Goal: Task Accomplishment & Management: Manage account settings

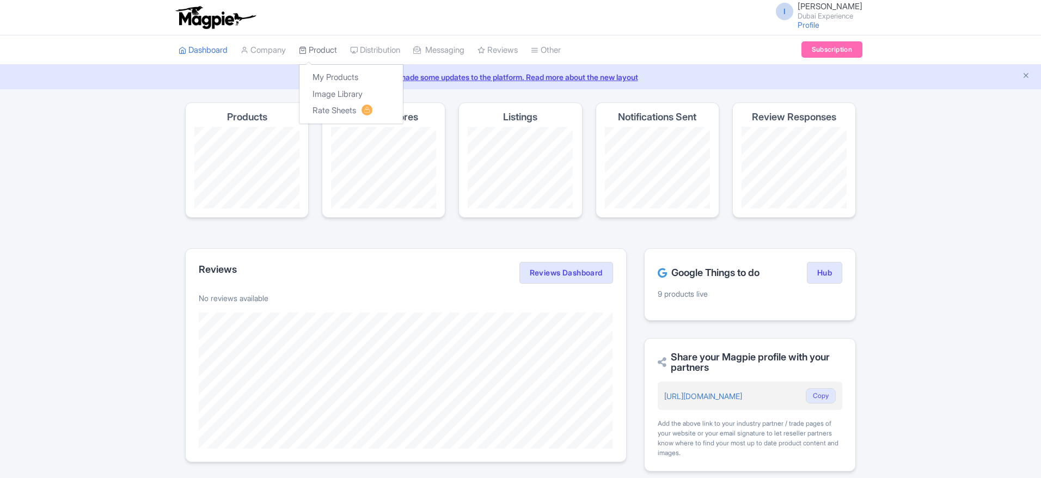
click at [324, 51] on link "Product" at bounding box center [318, 50] width 38 height 30
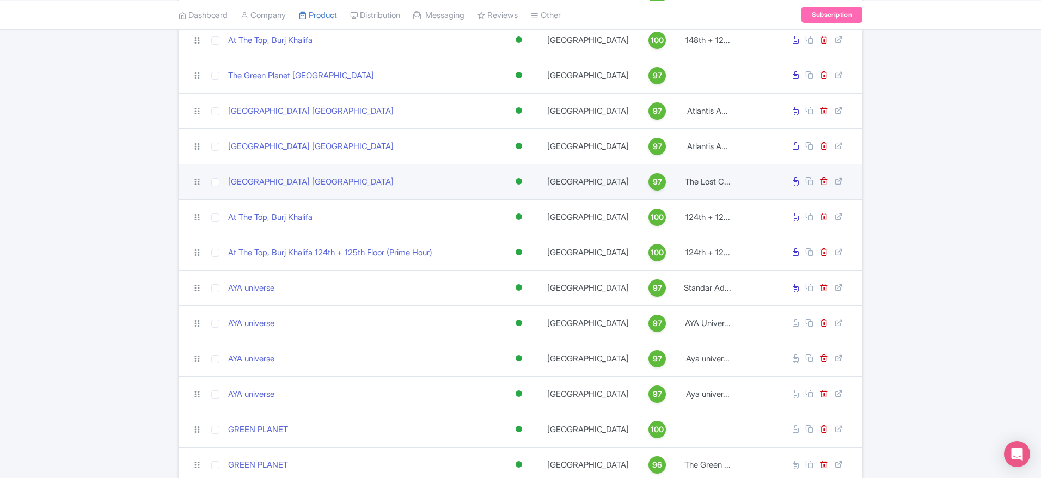
scroll to position [231, 0]
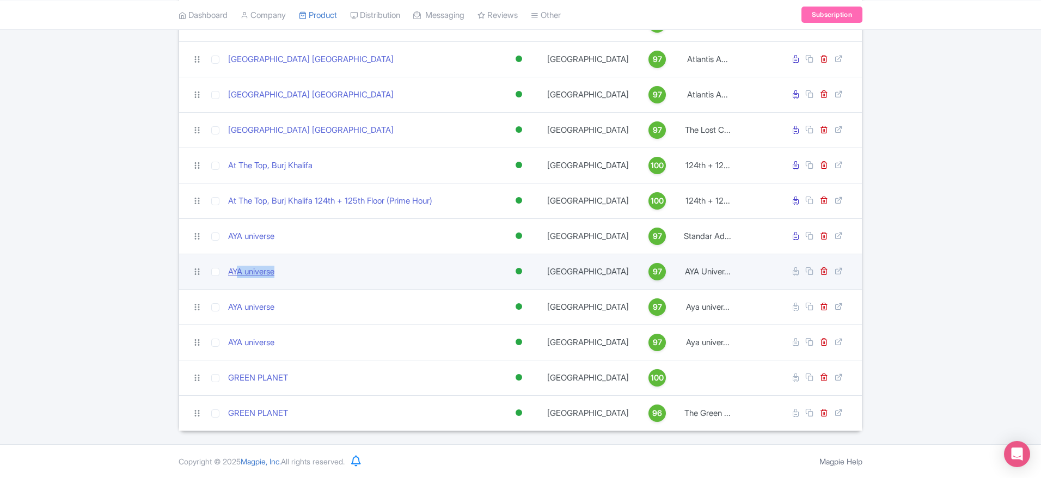
drag, startPoint x: 306, startPoint y: 267, endPoint x: 239, endPoint y: 267, distance: 67.0
click at [239, 267] on div "AYA universe" at bounding box center [360, 272] width 265 height 13
click at [248, 276] on link "AYA universe" at bounding box center [251, 272] width 46 height 13
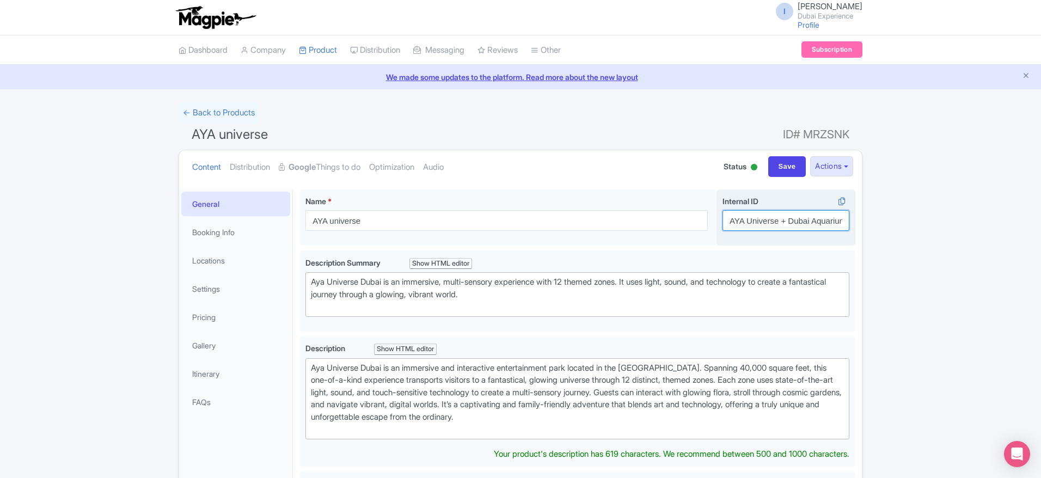
click at [755, 226] on input "AYA Universe + Dubai Aquarium Tickets" at bounding box center [786, 220] width 127 height 21
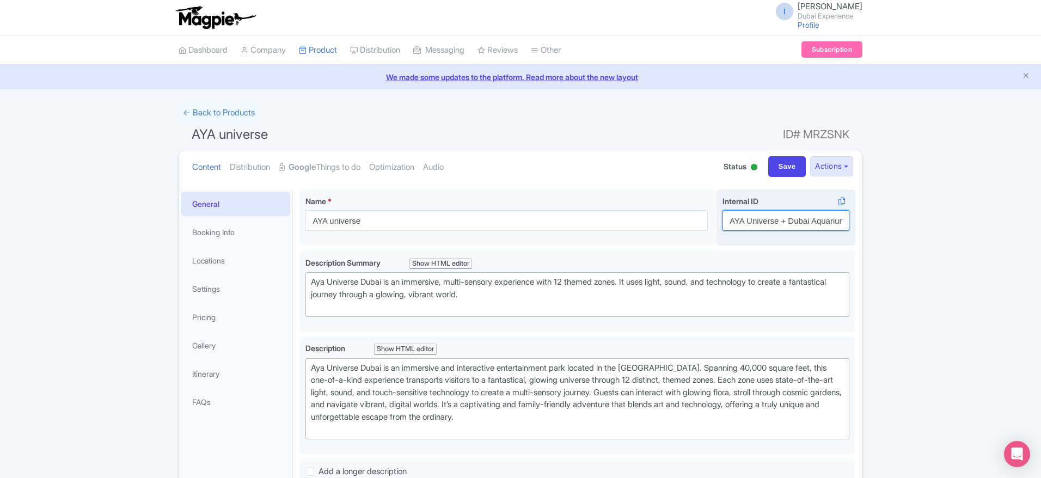
click at [755, 226] on input "AYA Universe + Dubai Aquarium Tickets" at bounding box center [786, 220] width 127 height 21
type trix-editor "<div>Aya Universe Dubai is an immersive and interactive entertainment park loca…"
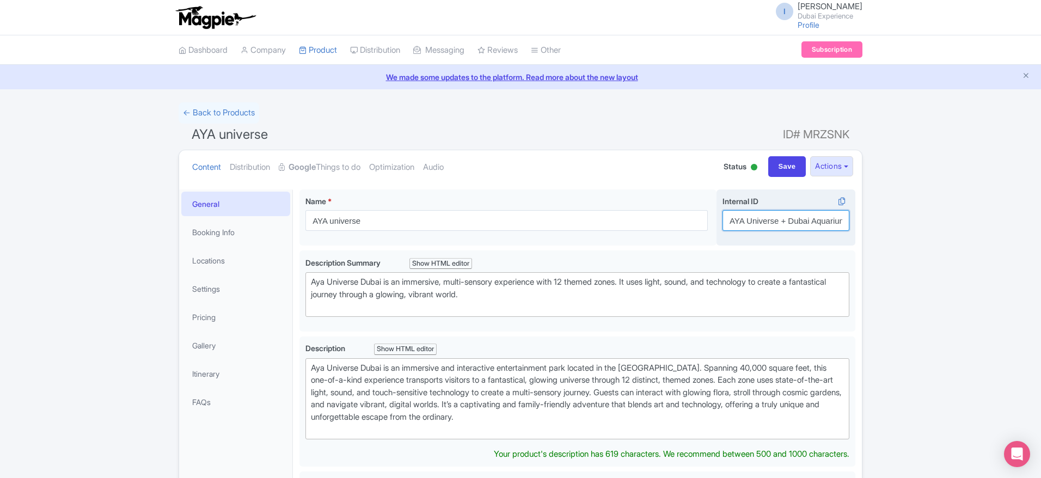
click at [768, 224] on input "AYA Universe + Dubai Aquarium Tickets" at bounding box center [786, 220] width 127 height 21
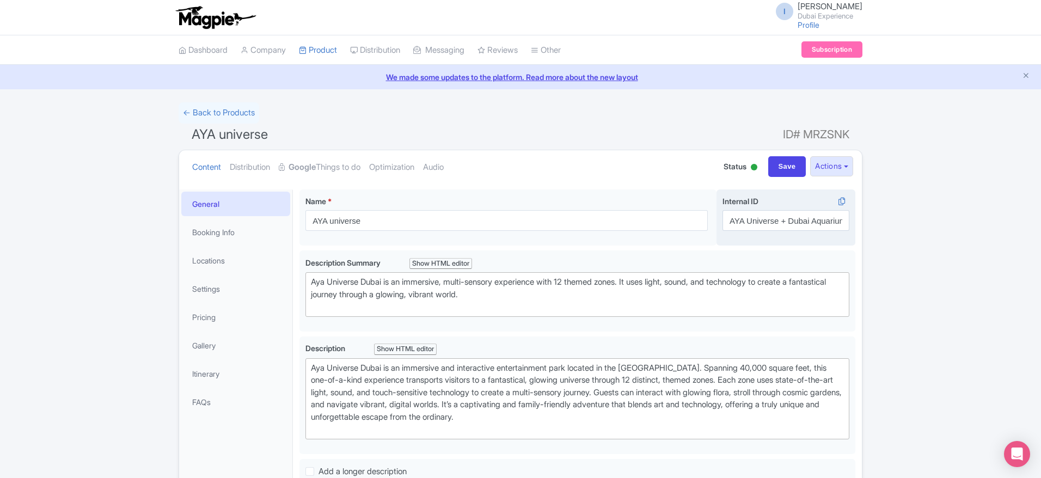
click at [768, 224] on input "AYA Universe + Dubai Aquarium Tickets" at bounding box center [786, 220] width 127 height 21
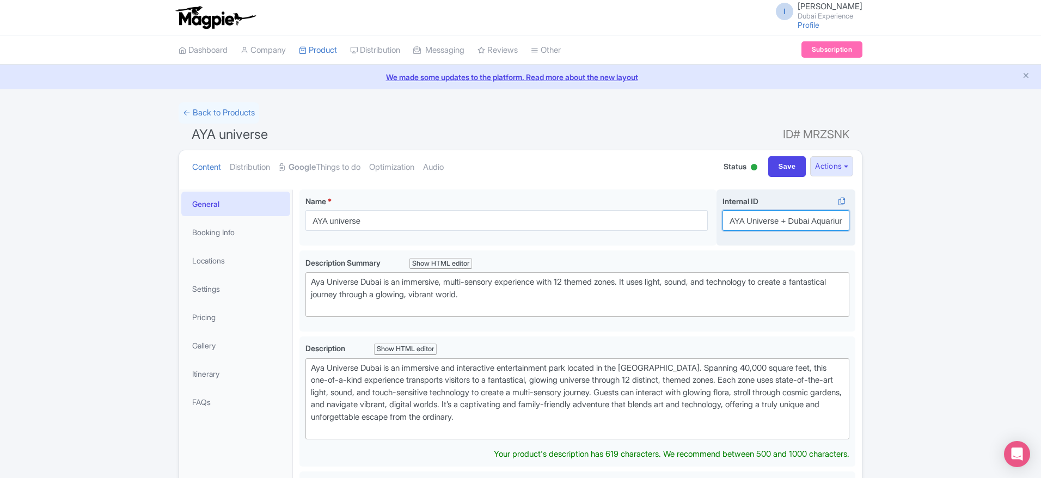
click at [776, 220] on input "AYA Universe + Dubai Aquarium Tickets" at bounding box center [786, 220] width 127 height 21
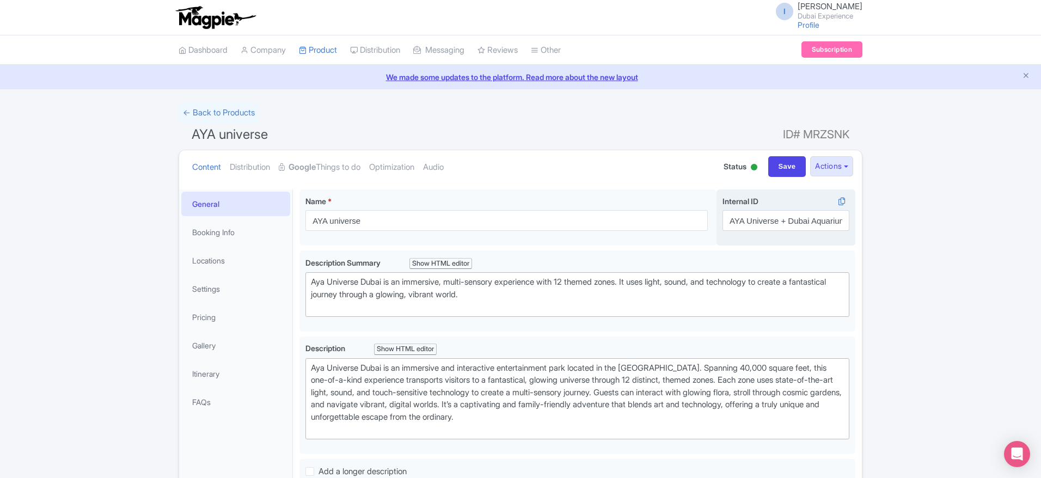
click at [776, 220] on input "AYA Universe + Dubai Aquarium Tickets" at bounding box center [786, 220] width 127 height 21
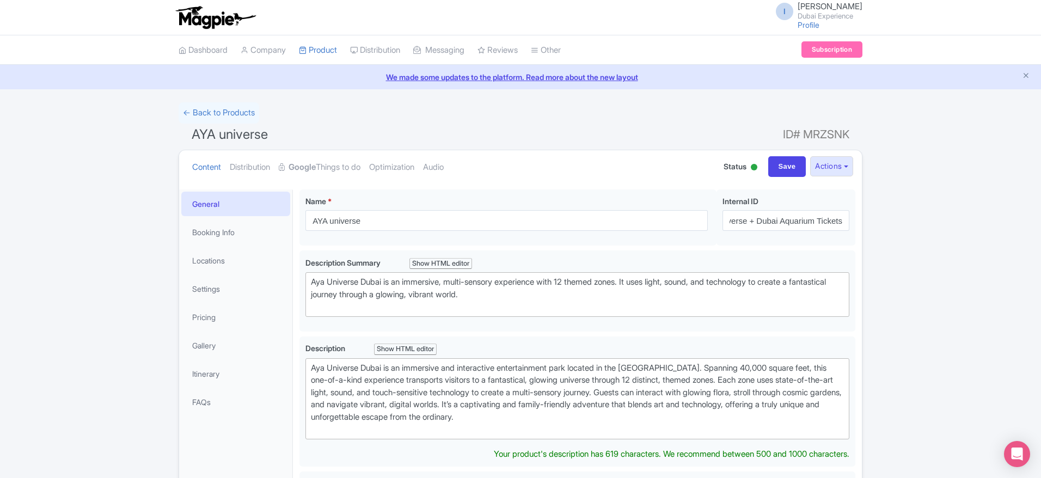
drag, startPoint x: 725, startPoint y: 217, endPoint x: 866, endPoint y: 218, distance: 141.1
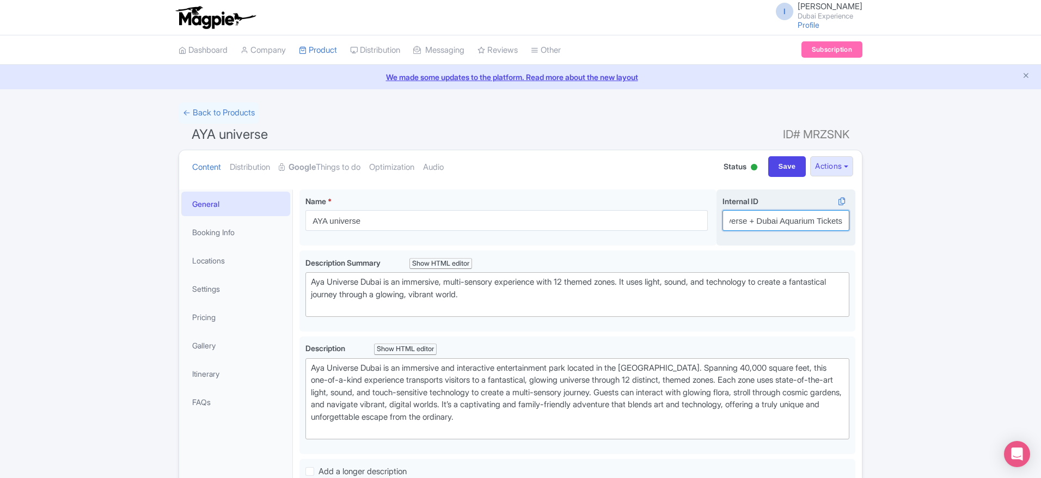
click at [794, 218] on input "AYA Universe + Dubai Aquarium Tickets" at bounding box center [786, 220] width 127 height 21
drag, startPoint x: 838, startPoint y: 219, endPoint x: 735, endPoint y: 219, distance: 103.5
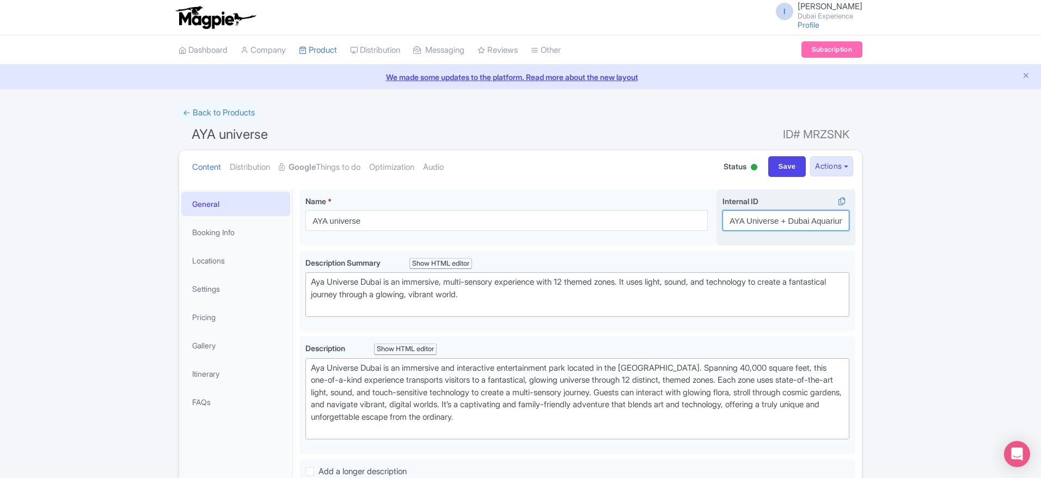
click at [735, 219] on input "AYA Universe + Dubai Aquarium Tickets" at bounding box center [786, 220] width 127 height 21
drag, startPoint x: 735, startPoint y: 219, endPoint x: 780, endPoint y: 219, distance: 45.7
click at [784, 219] on input "AYA Universe + Dubai Aquarium Tickets" at bounding box center [786, 220] width 127 height 21
drag, startPoint x: 728, startPoint y: 220, endPoint x: 858, endPoint y: 225, distance: 130.3
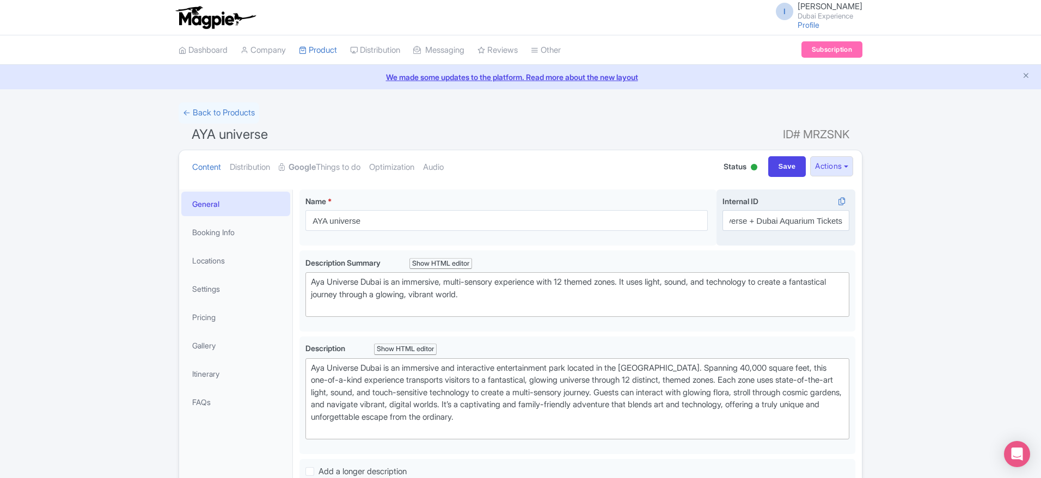
scroll to position [0, 32]
click at [829, 221] on input "AYA Universe + Dubai Aquarium Tickets" at bounding box center [786, 220] width 127 height 21
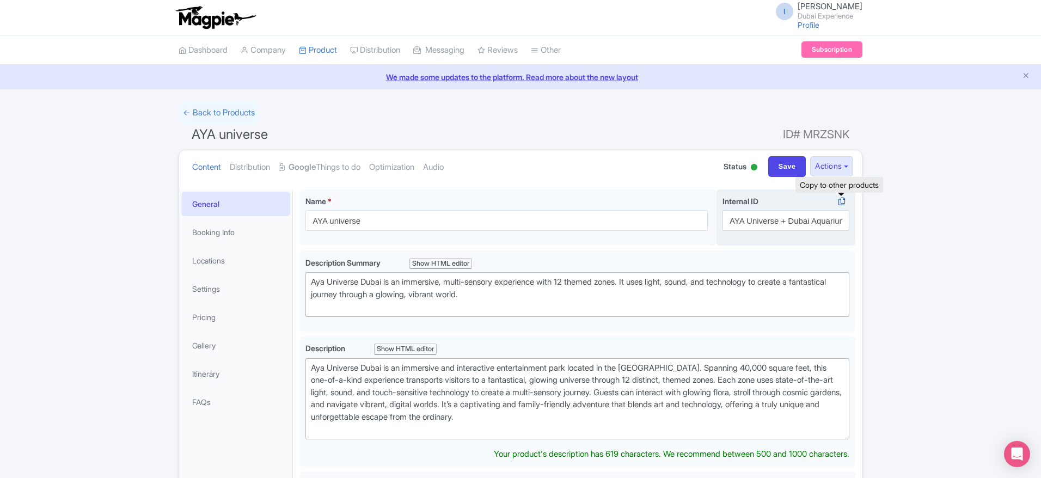
click at [839, 205] on icon at bounding box center [841, 202] width 15 height 10
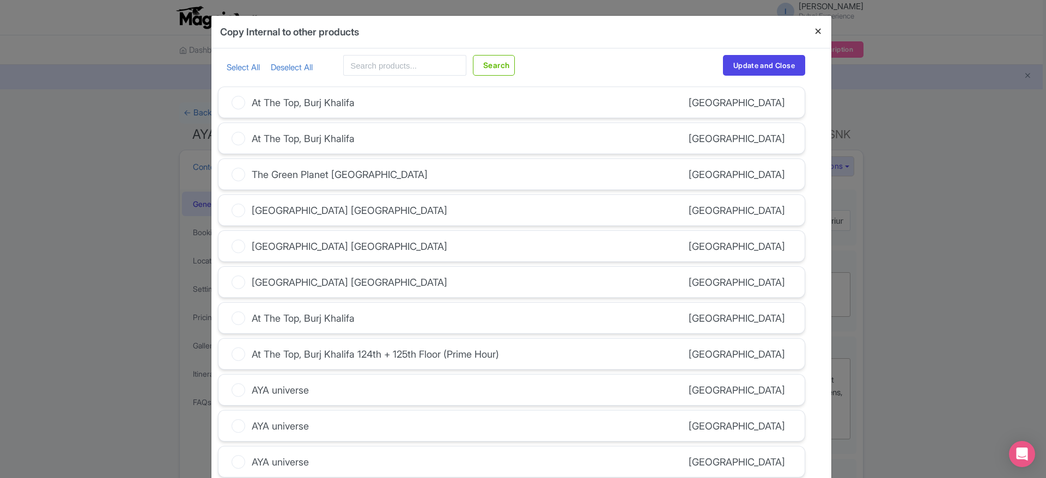
click at [805, 30] on button "Close" at bounding box center [818, 31] width 26 height 31
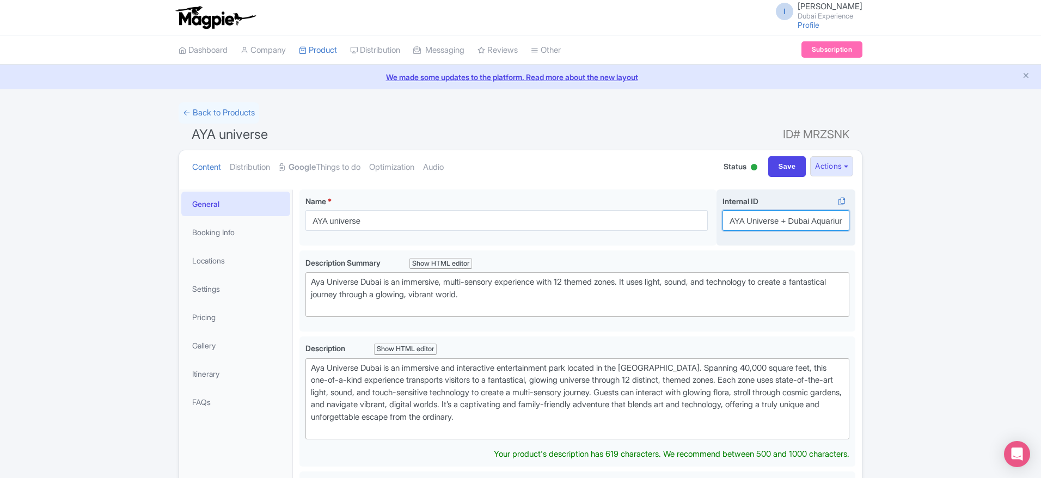
click at [821, 219] on input "AYA Universe + Dubai Aquarium Tickets" at bounding box center [786, 220] width 127 height 21
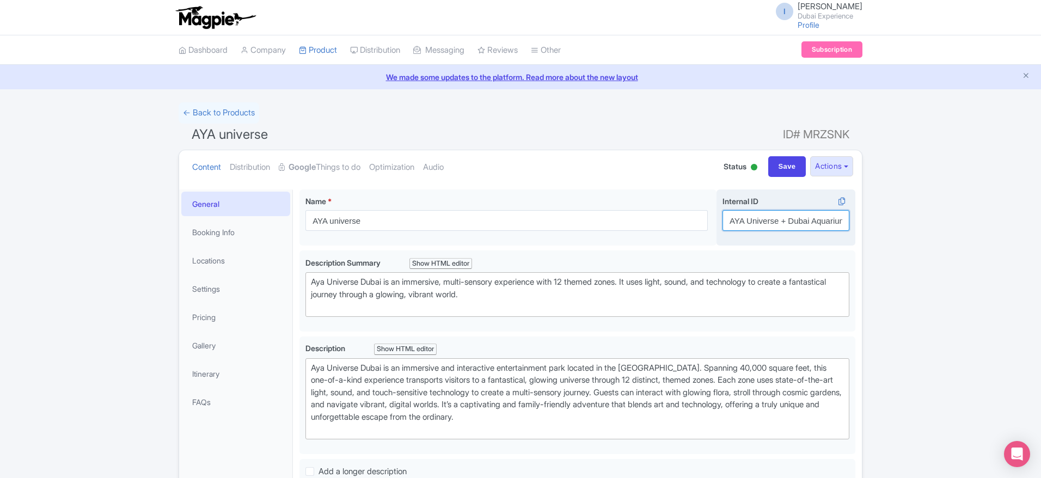
click at [821, 219] on input "AYA Universe + Dubai Aquarium Tickets" at bounding box center [786, 220] width 127 height 21
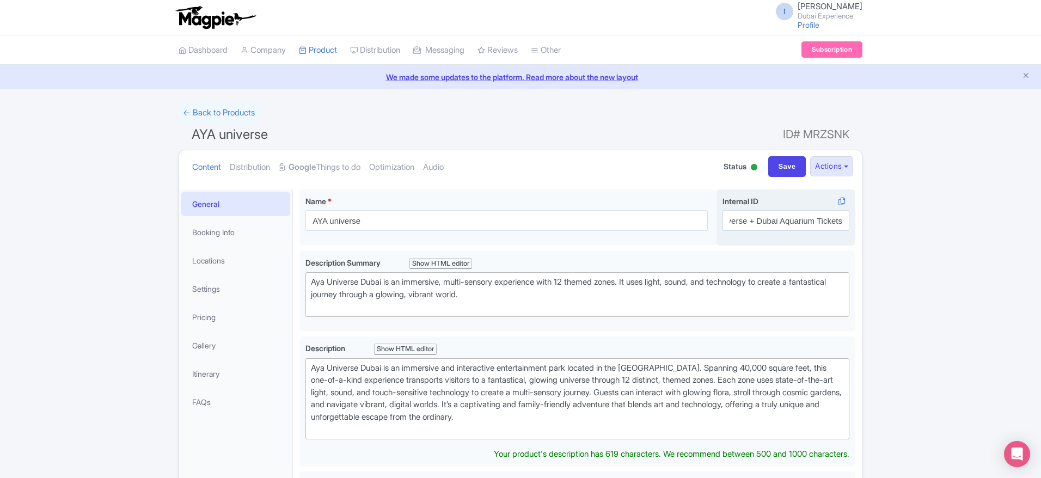
drag, startPoint x: 727, startPoint y: 219, endPoint x: 840, endPoint y: 217, distance: 113.3
click at [840, 217] on input "AYA Universe + Dubai Aquarium Tickets" at bounding box center [786, 220] width 127 height 21
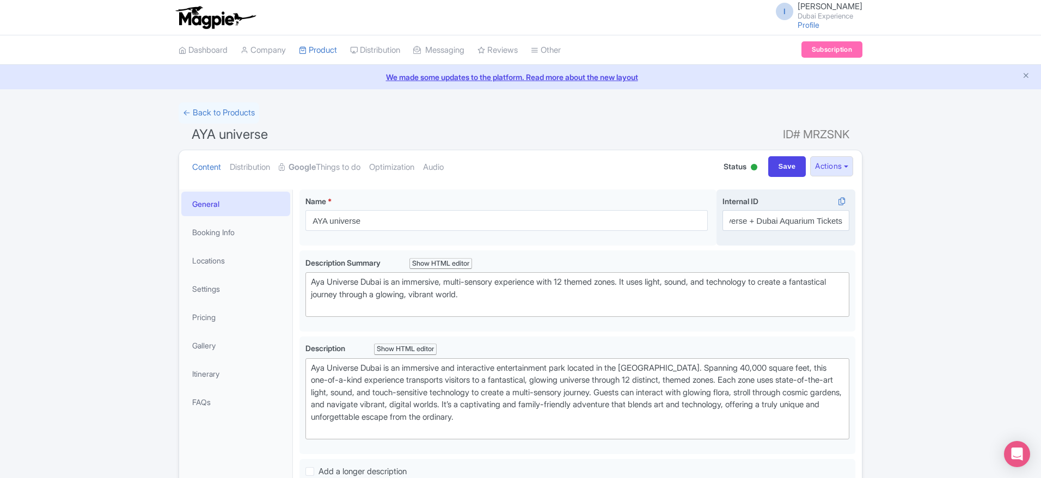
scroll to position [0, 0]
drag, startPoint x: 840, startPoint y: 217, endPoint x: 733, endPoint y: 220, distance: 106.8
click at [733, 220] on input "AYA Universe + Dubai Aquarium Tickets" at bounding box center [786, 220] width 127 height 21
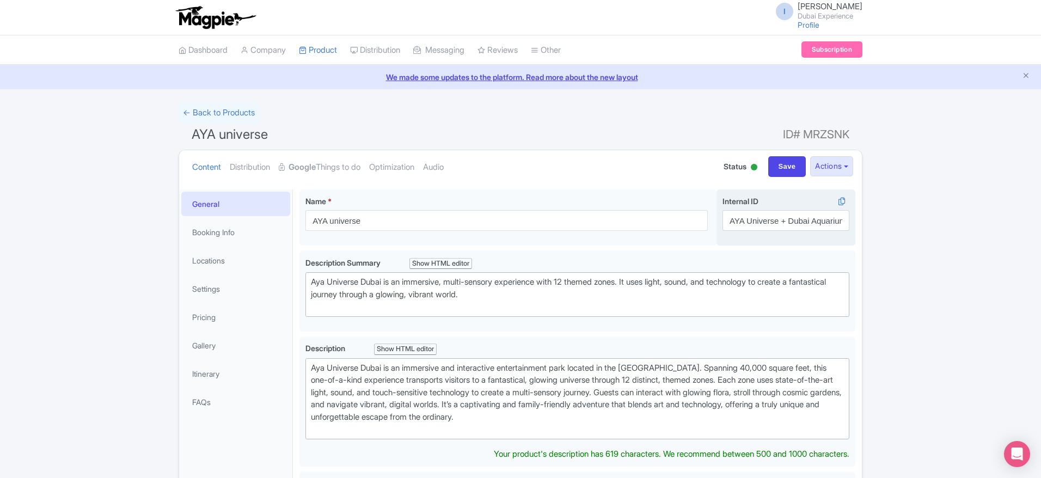
click at [733, 220] on input "AYA Universe + Dubai Aquarium Tickets" at bounding box center [786, 220] width 127 height 21
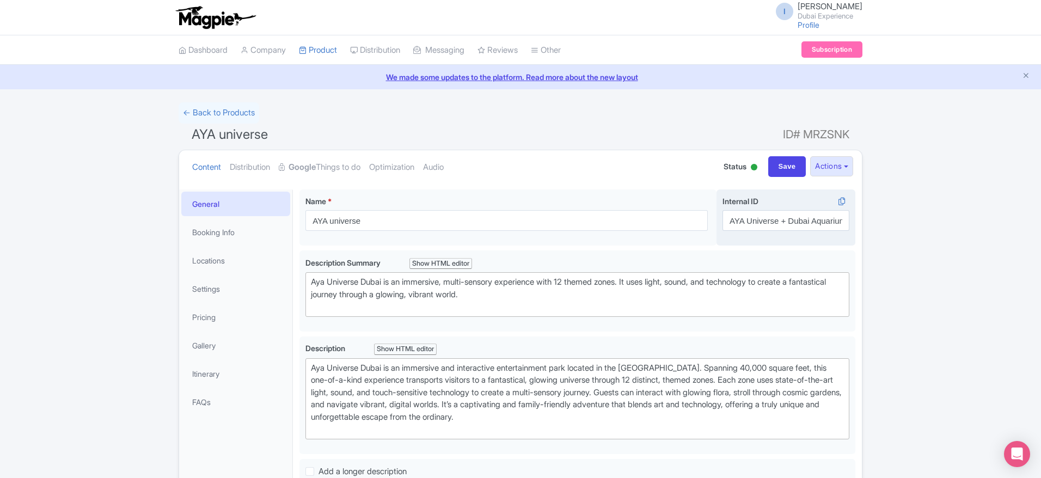
click at [733, 220] on input "AYA Universe + Dubai Aquarium Tickets" at bounding box center [786, 220] width 127 height 21
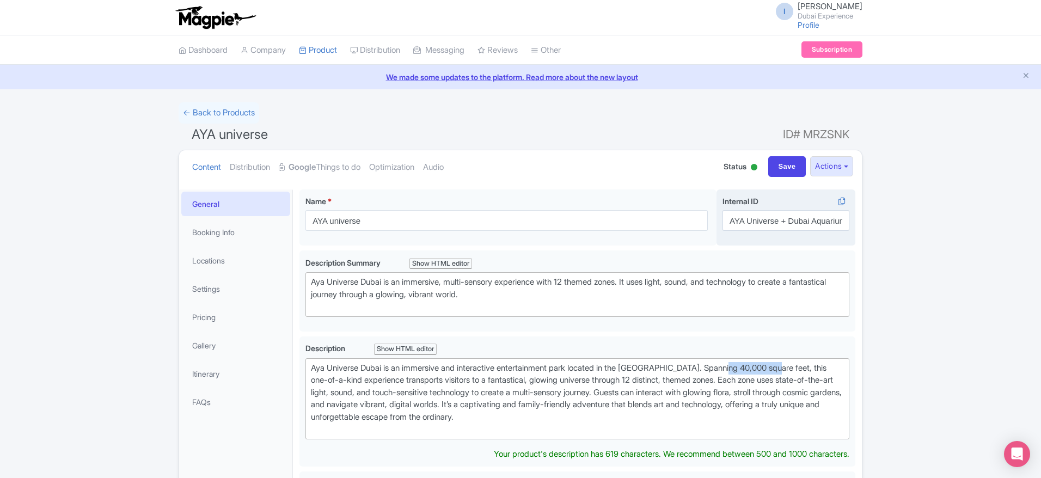
drag, startPoint x: 731, startPoint y: 221, endPoint x: 790, endPoint y: 221, distance: 59.4
click at [790, 221] on input "AYA Universe + Dubai Aquarium Tickets" at bounding box center [786, 220] width 127 height 21
click at [788, 222] on input "AYA Universe + Dubai Aquarium Tickets" at bounding box center [786, 220] width 127 height 21
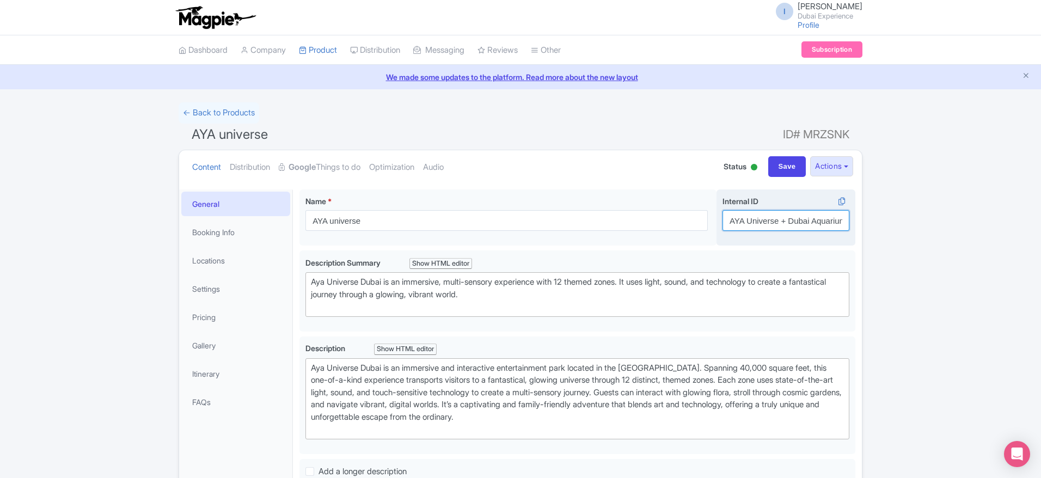
click at [788, 222] on input "AYA Universe + Dubai Aquarium Tickets" at bounding box center [786, 220] width 127 height 21
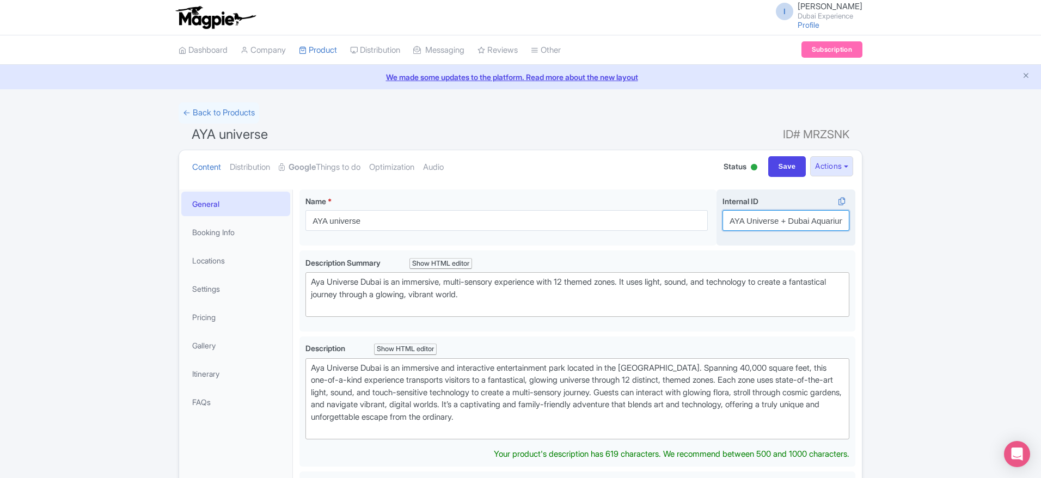
drag, startPoint x: 788, startPoint y: 222, endPoint x: 731, endPoint y: 218, distance: 56.8
click at [731, 218] on input "AYA Universe + Dubai Aquarium Tickets" at bounding box center [786, 220] width 127 height 21
